Goal: Ask a question

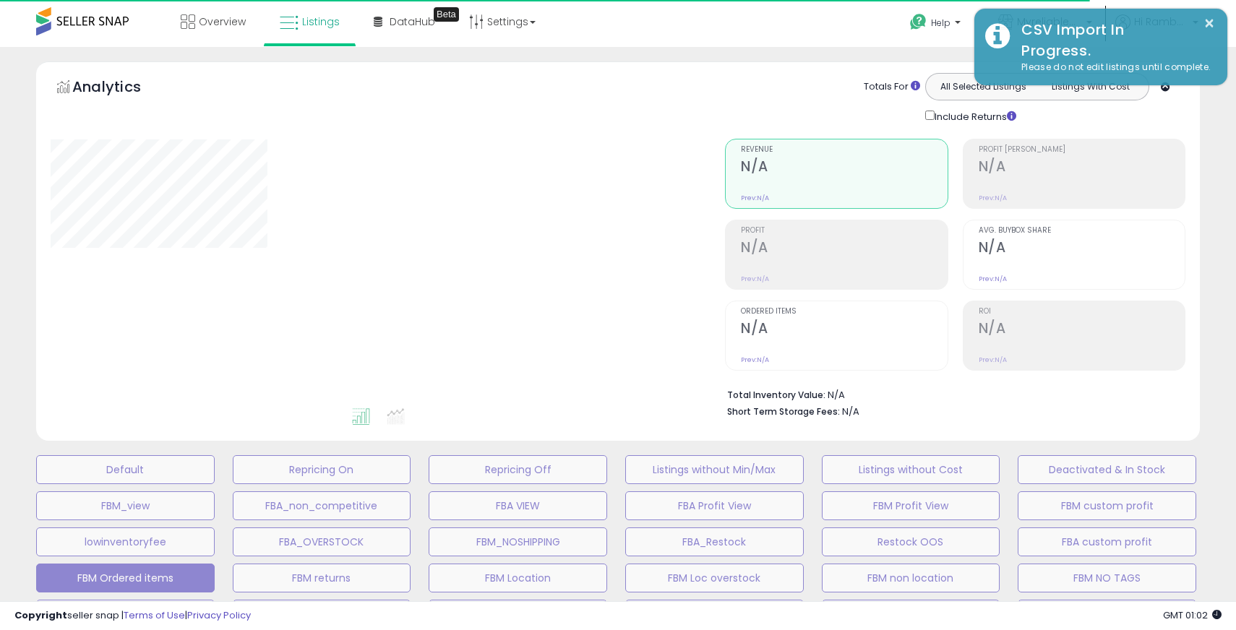
type input "*****"
select select "**"
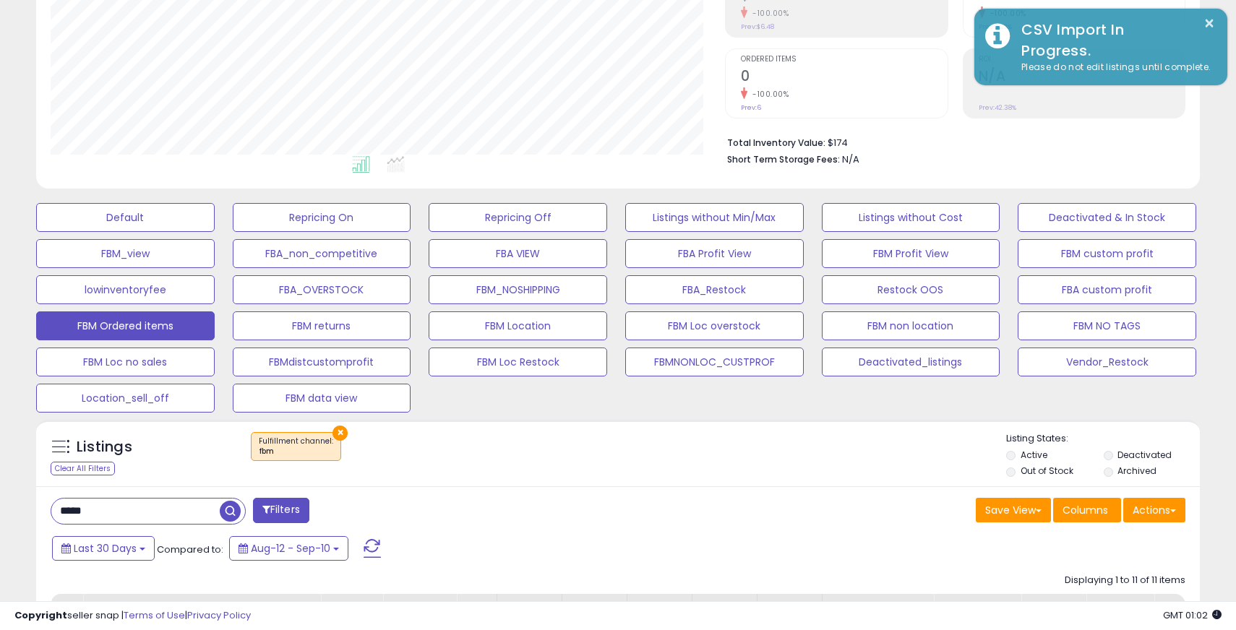
scroll to position [251, 0]
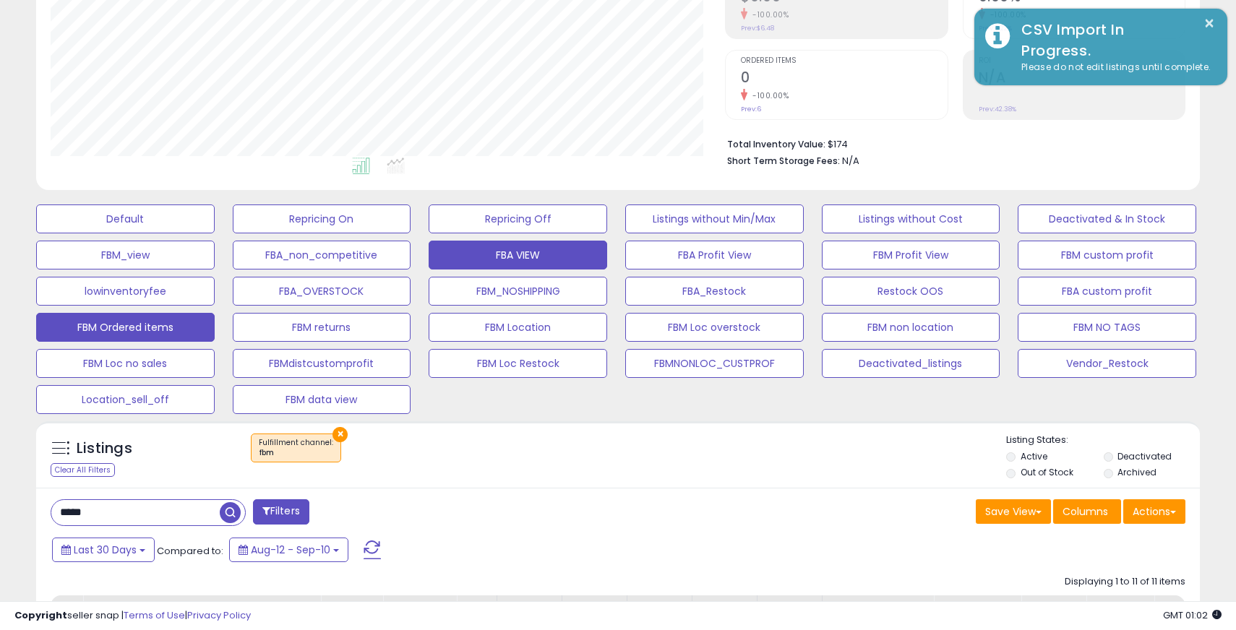
click at [550, 254] on button "FBA VIEW" at bounding box center [518, 255] width 178 height 29
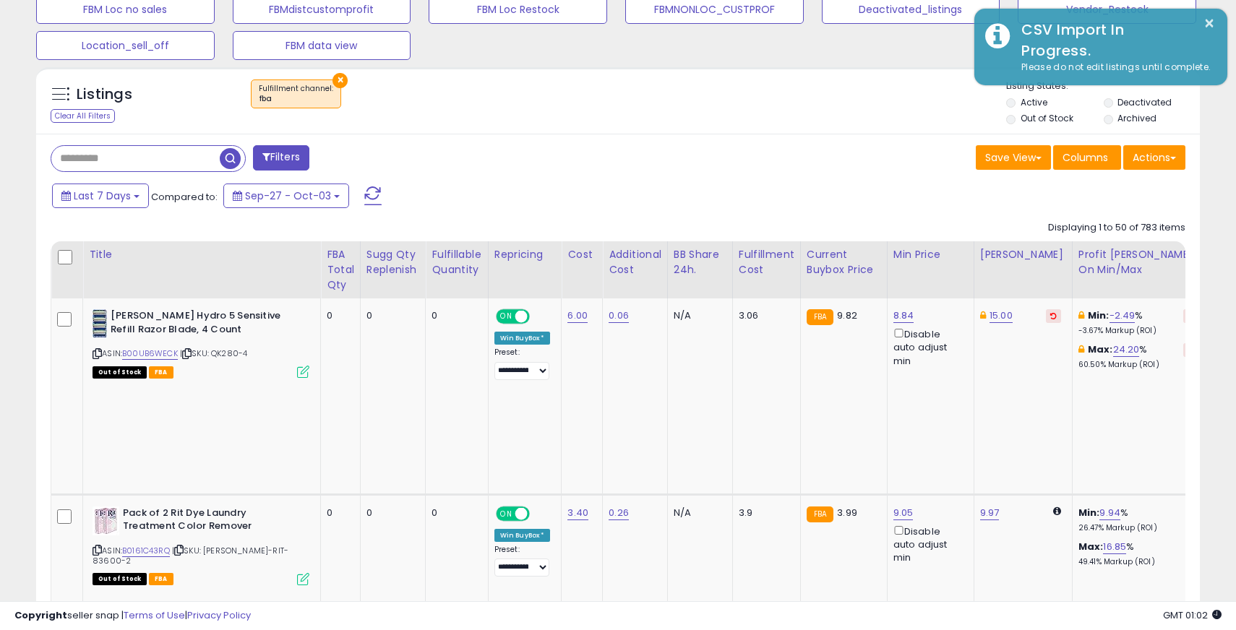
scroll to position [607, 0]
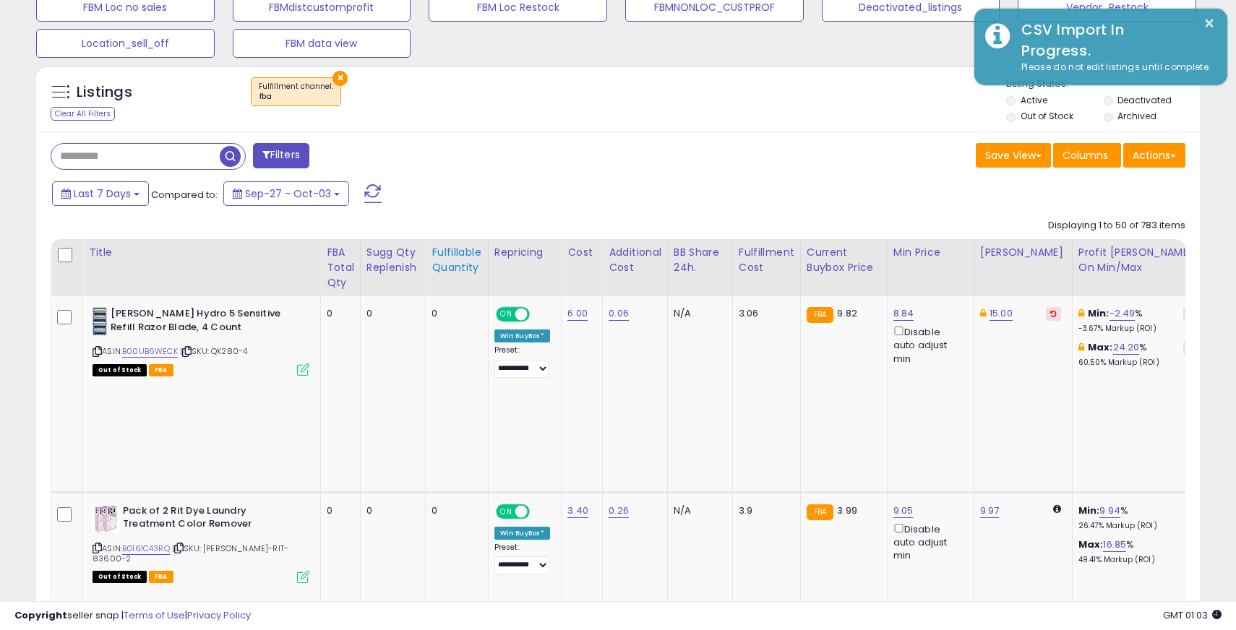
click at [447, 266] on div "Fulfillable Quantity" at bounding box center [456, 260] width 50 height 30
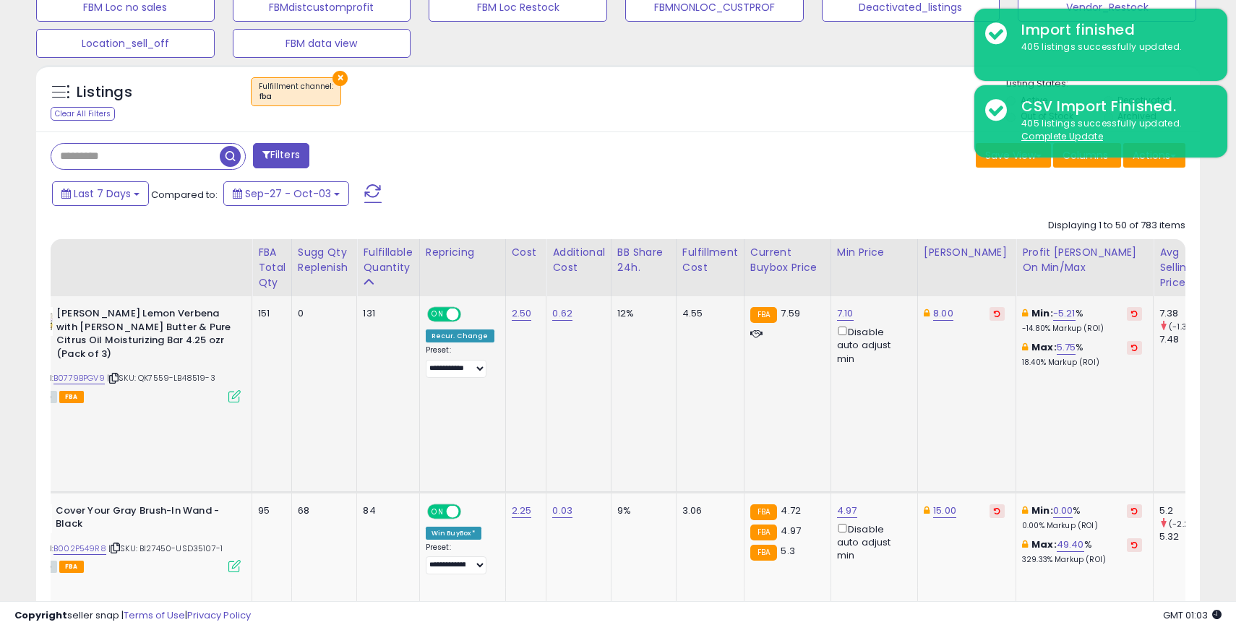
scroll to position [0, 0]
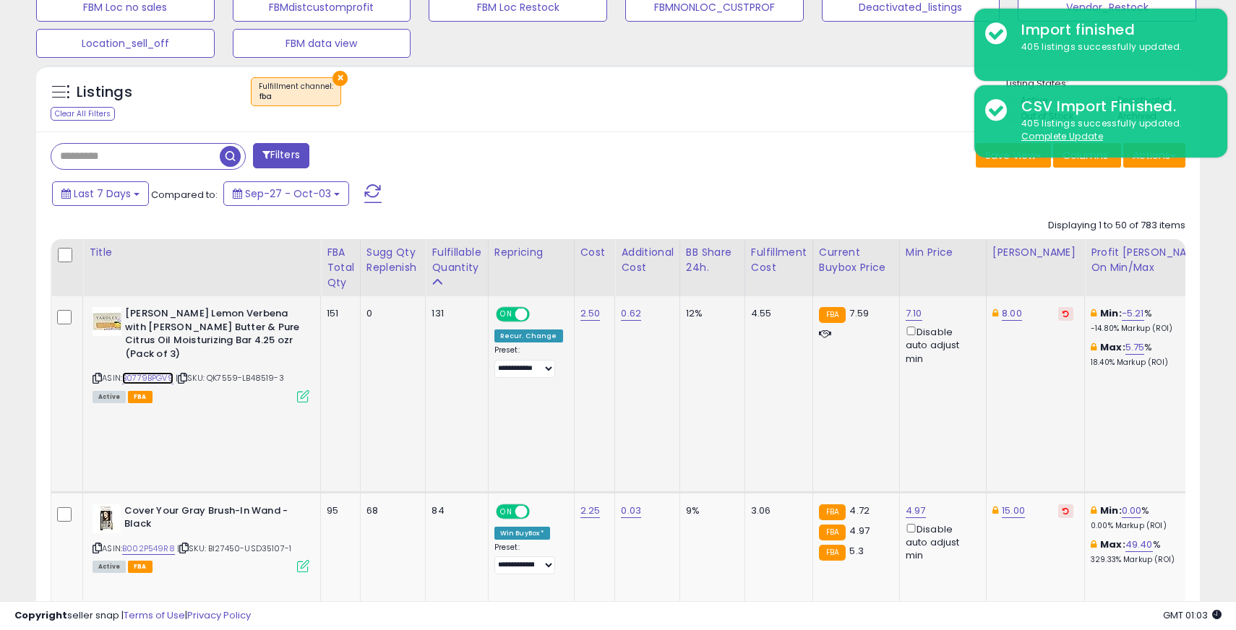
click at [146, 372] on link "B0779BPGV9" at bounding box center [147, 378] width 51 height 12
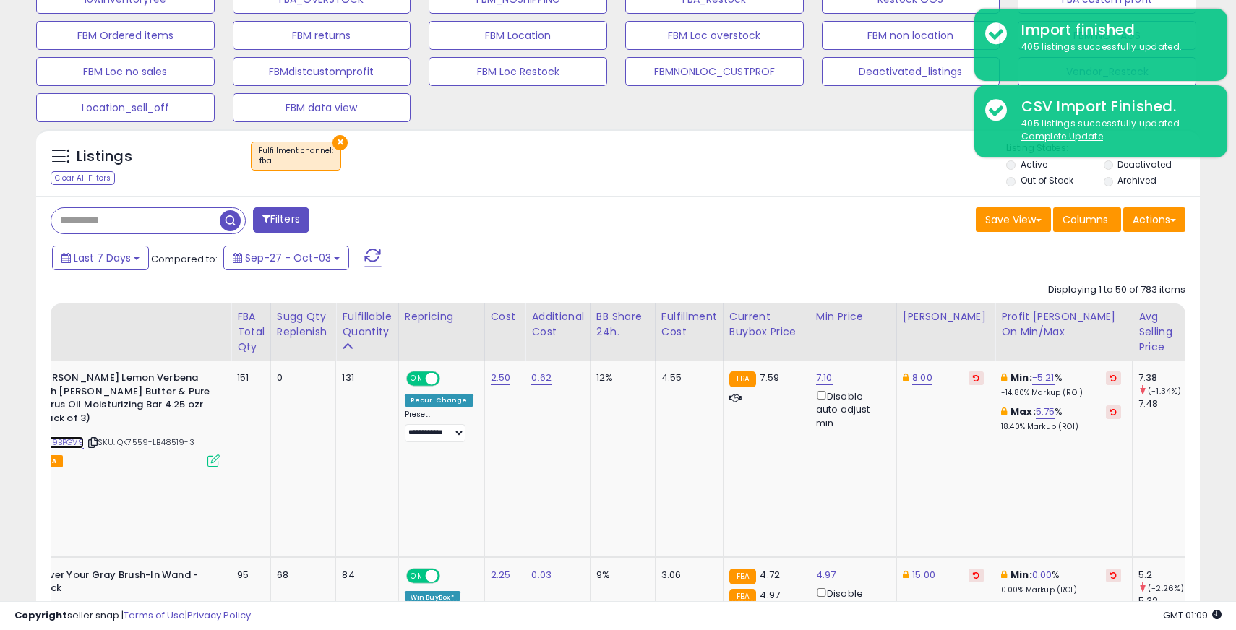
scroll to position [471, 0]
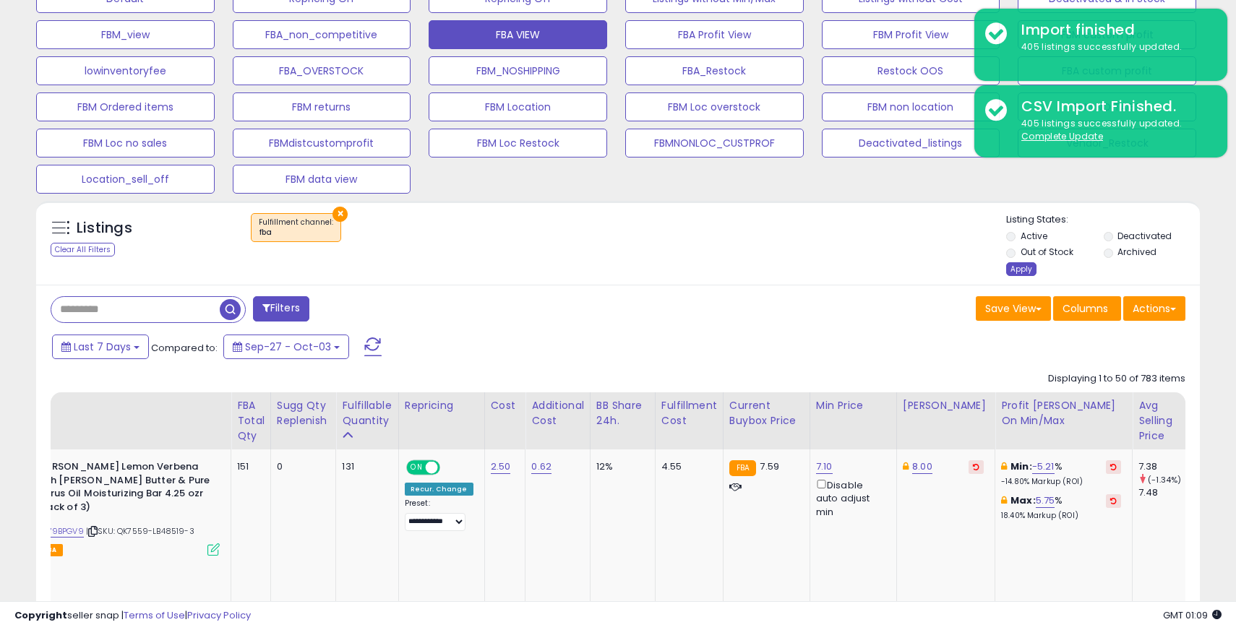
click at [1015, 270] on div "Apply" at bounding box center [1021, 269] width 30 height 14
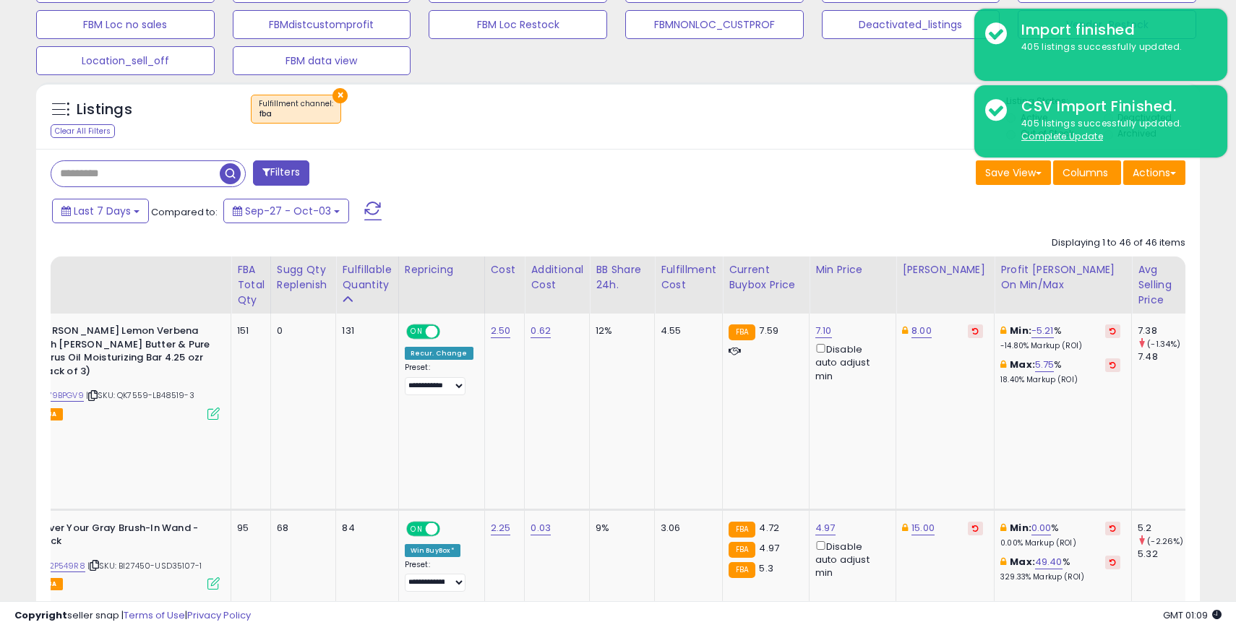
scroll to position [592, 0]
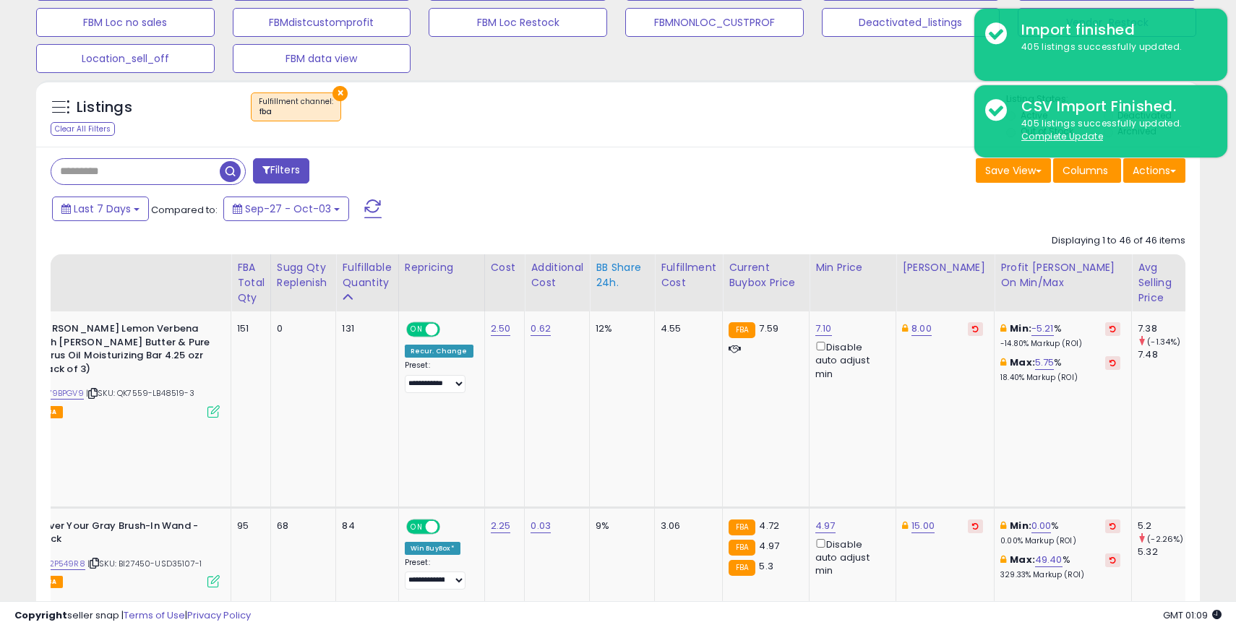
click at [598, 288] on div "BB Share 24h." at bounding box center [621, 275] width 53 height 30
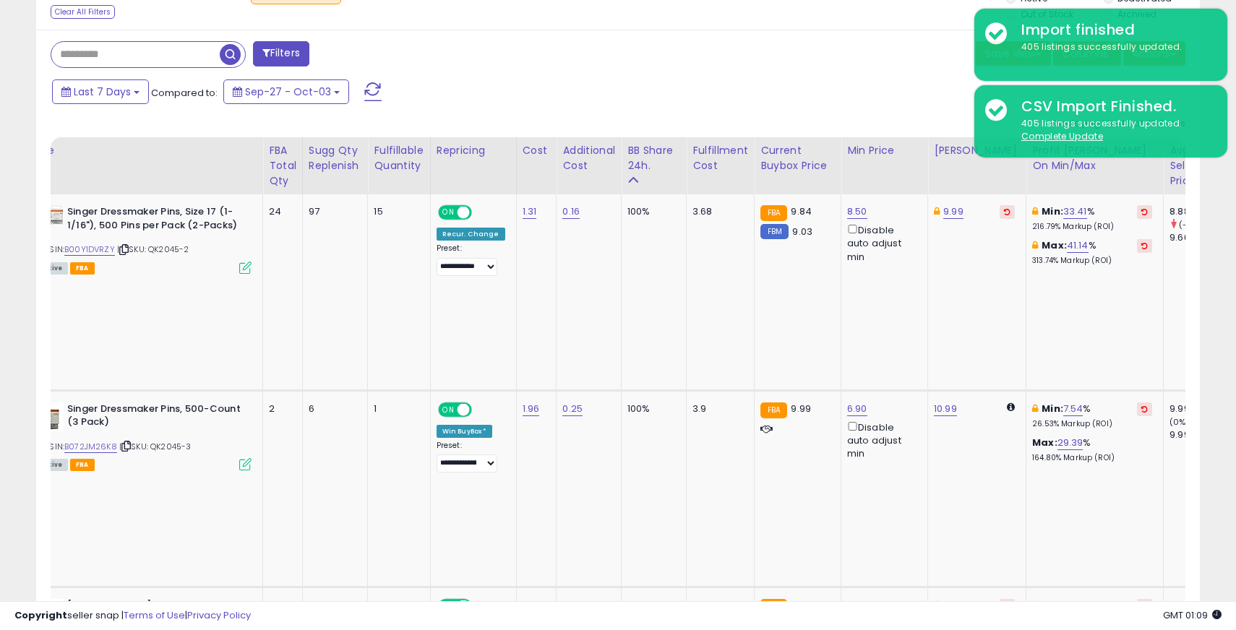
scroll to position [0, 55]
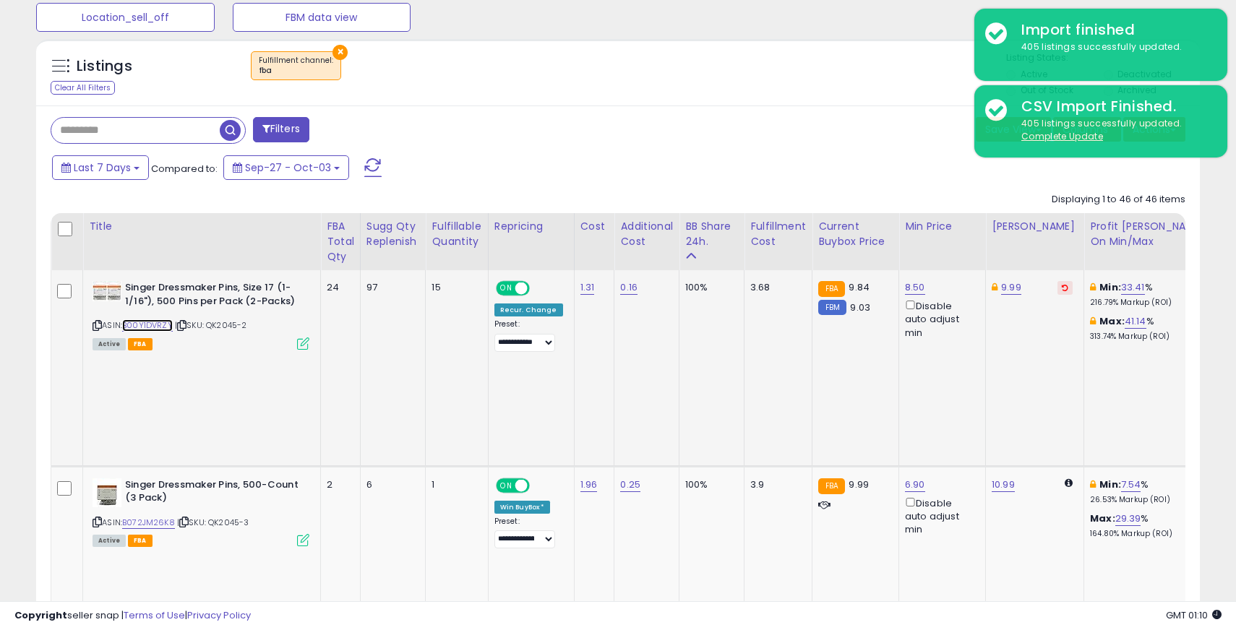
click at [150, 325] on link "B00Y1DVRZY" at bounding box center [147, 325] width 51 height 12
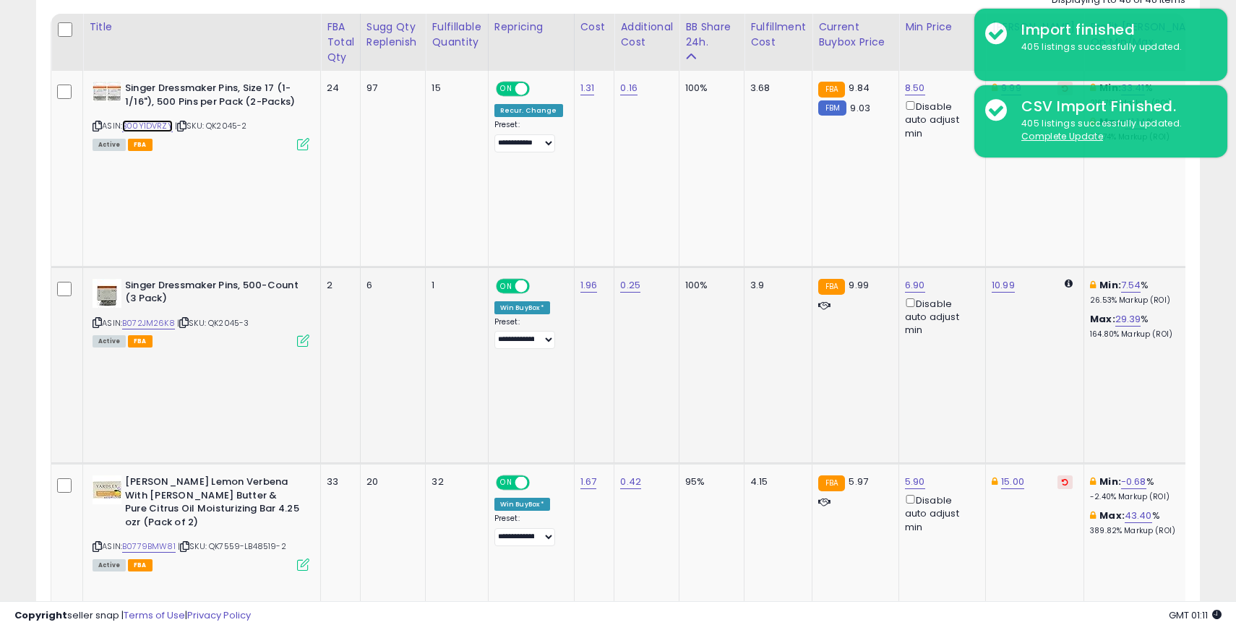
scroll to position [839, 0]
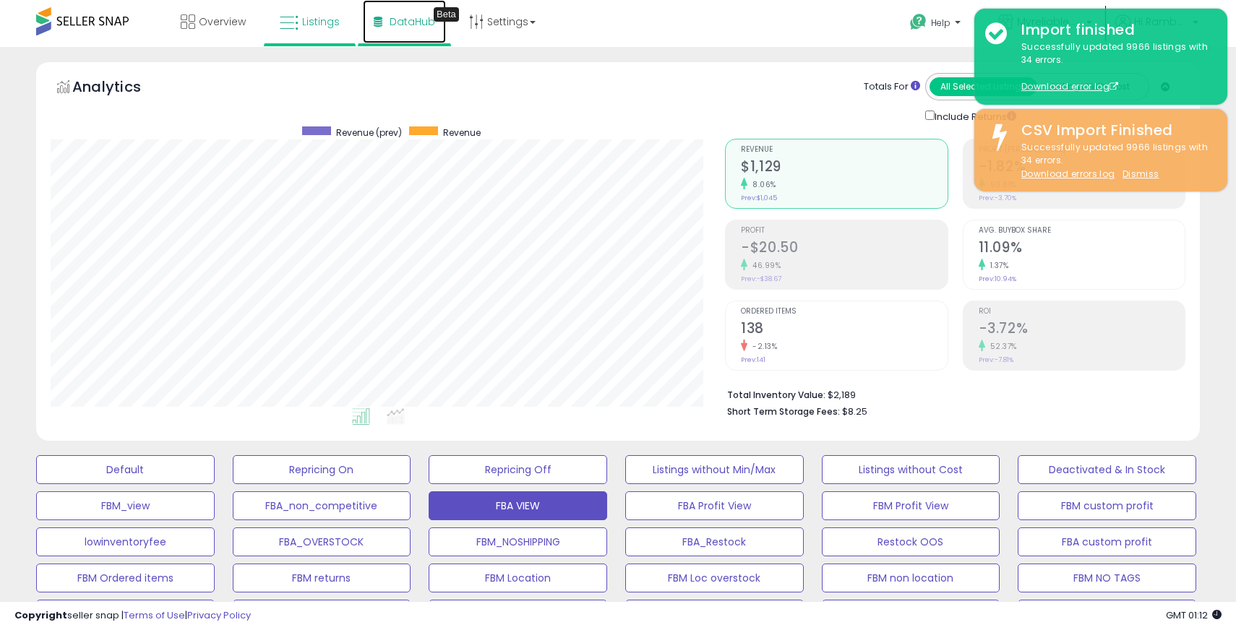
click at [415, 32] on link "DataHub Beta" at bounding box center [404, 21] width 83 height 43
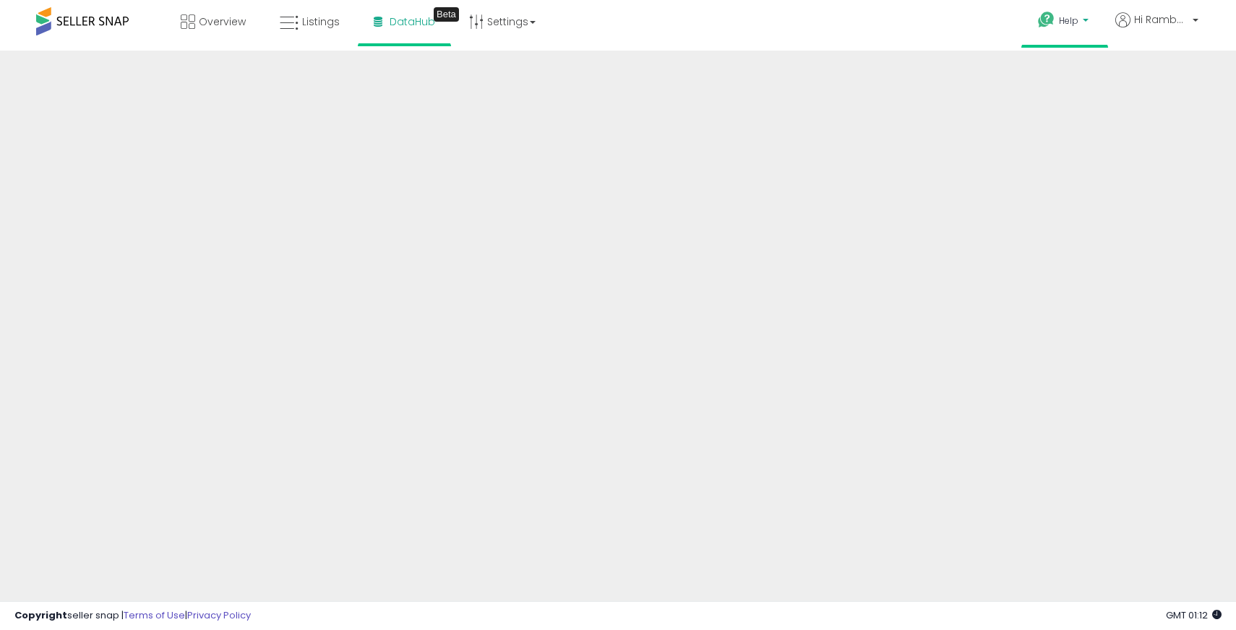
click at [1080, 22] on p "Help" at bounding box center [1064, 22] width 55 height 16
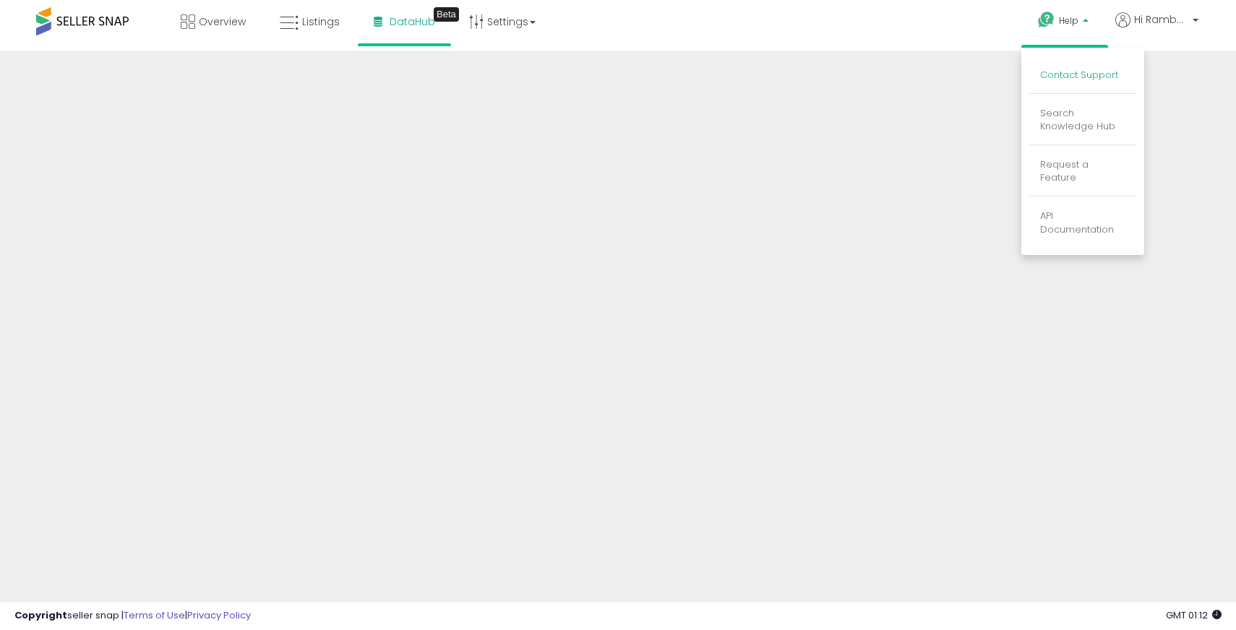
click at [1085, 74] on link "Contact Support" at bounding box center [1079, 75] width 78 height 14
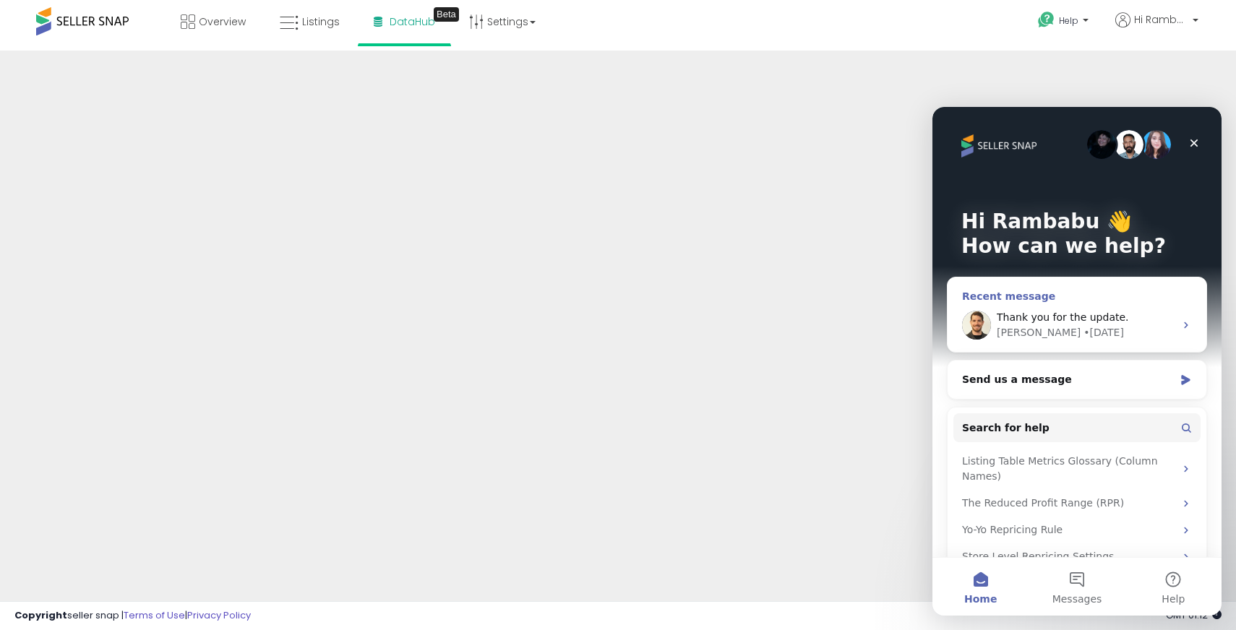
click at [1067, 332] on div "Elias • 1w ago" at bounding box center [1085, 332] width 178 height 15
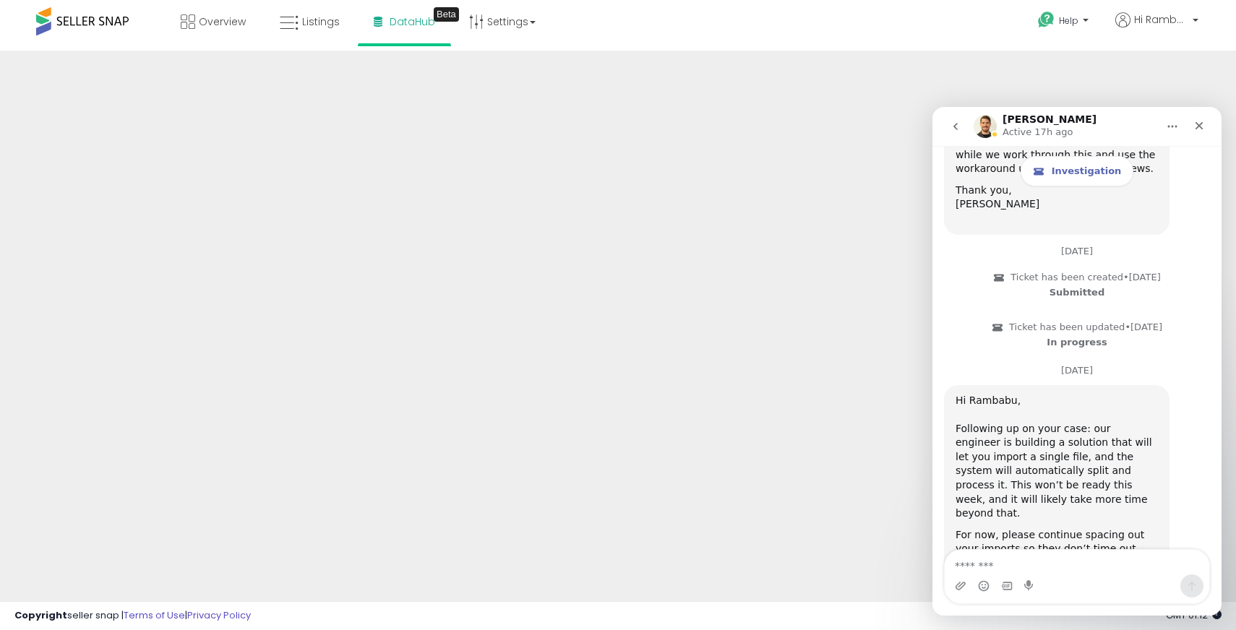
scroll to position [2958, 0]
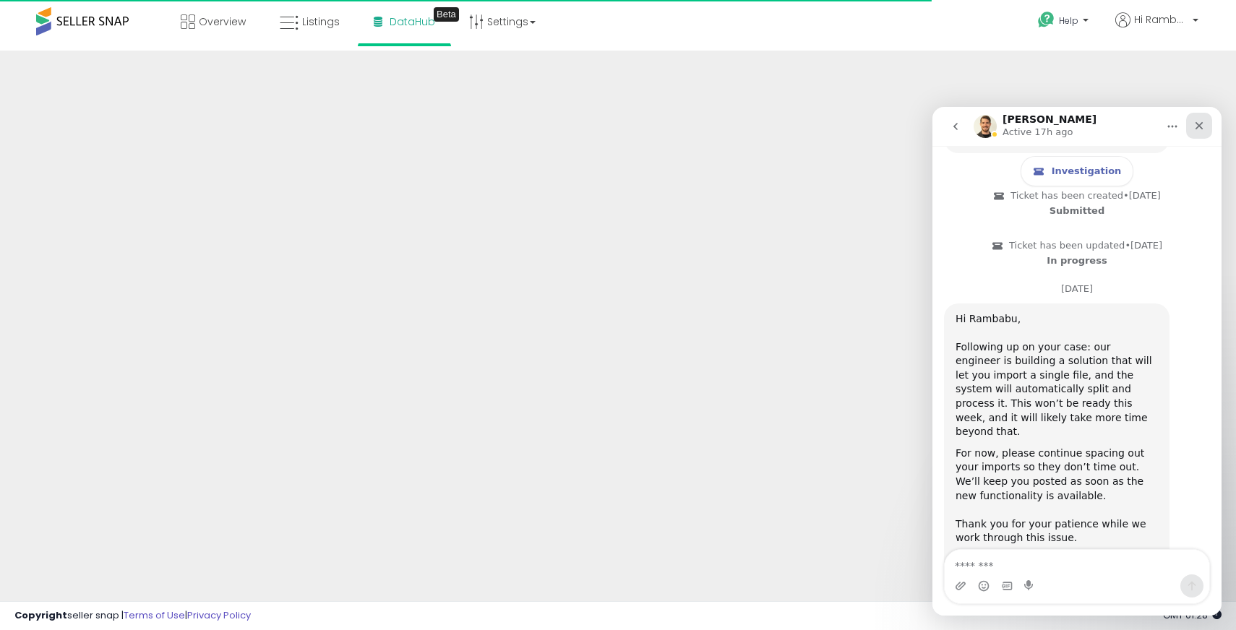
click at [1206, 124] on div "Close" at bounding box center [1199, 126] width 26 height 26
